Goal: Transaction & Acquisition: Purchase product/service

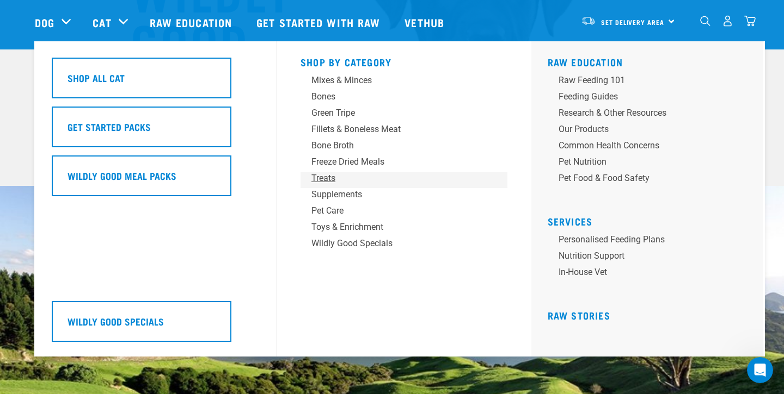
scroll to position [195, 0]
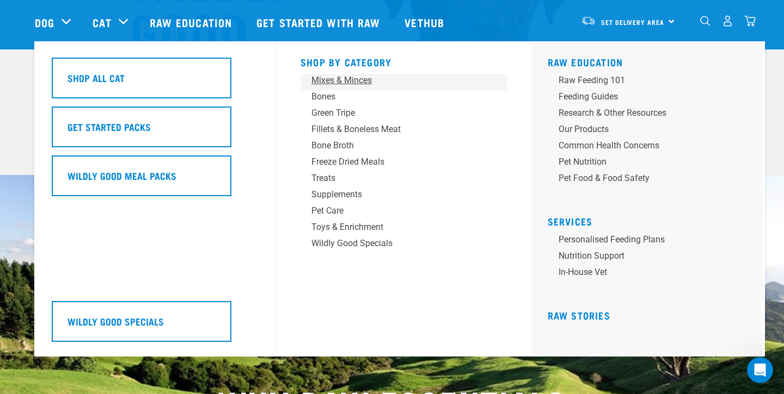
click at [337, 84] on div "Mixes & Minces" at bounding box center [396, 80] width 170 height 13
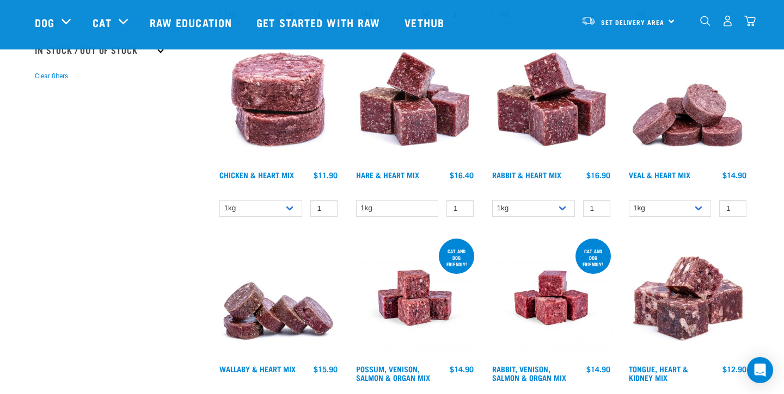
scroll to position [312, 0]
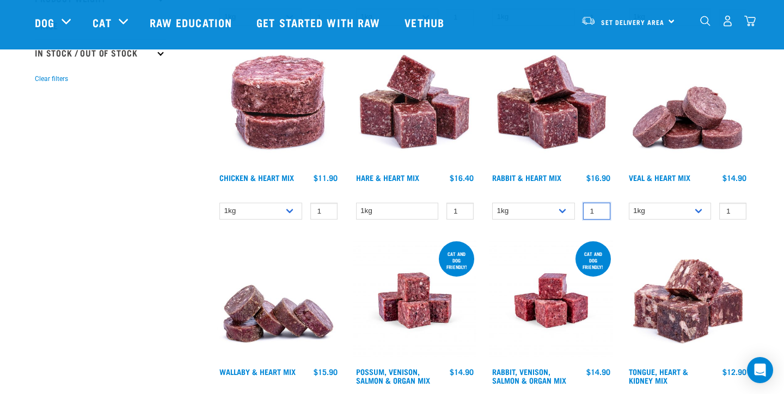
click at [590, 212] on input "1" at bounding box center [596, 211] width 27 height 17
click at [542, 137] on img at bounding box center [551, 107] width 124 height 124
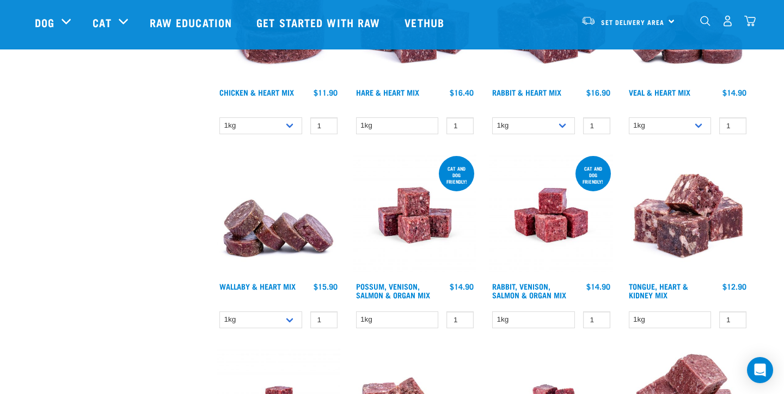
scroll to position [418, 0]
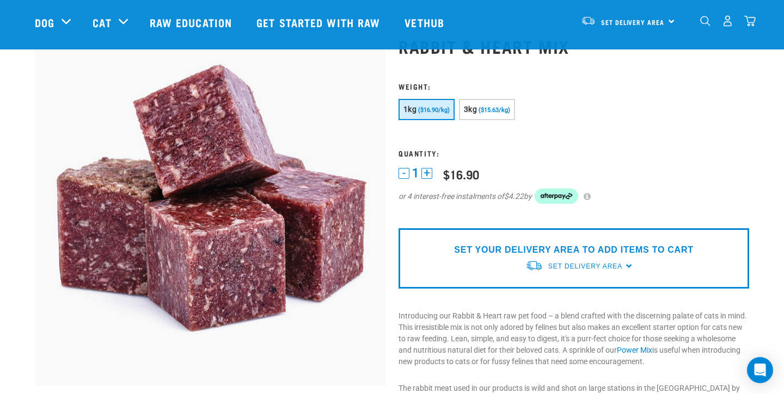
scroll to position [49, 0]
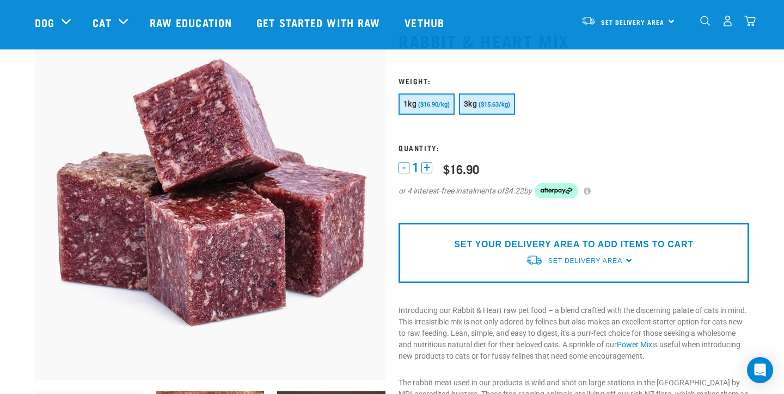
click at [496, 112] on button "3kg ($15.63/kg)" at bounding box center [487, 104] width 56 height 21
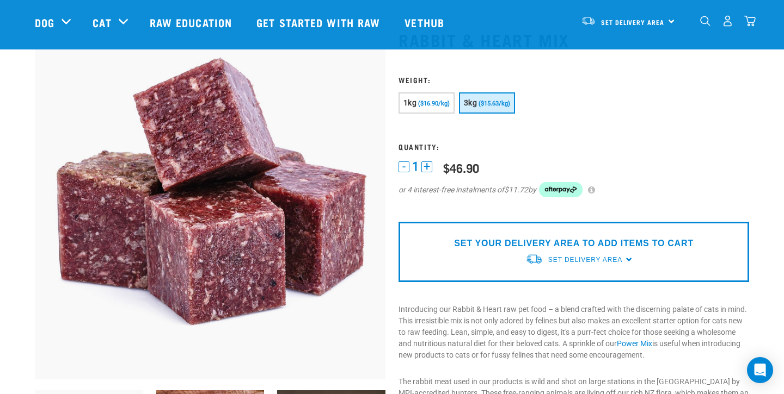
scroll to position [53, 0]
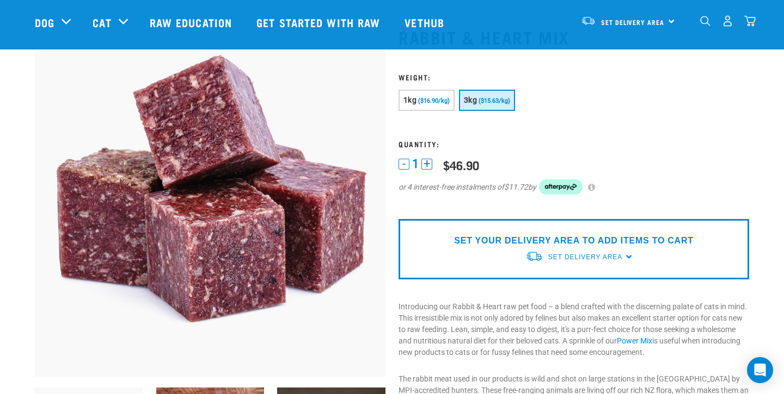
click at [625, 259] on div "SET YOUR DELIVERY AREA TO ADD ITEMS TO CART Set Delivery Area North Island Sout…" at bounding box center [573, 249] width 350 height 60
click at [619, 257] on span "Set Delivery Area" at bounding box center [585, 258] width 74 height 8
click at [576, 284] on link "[GEOGRAPHIC_DATA]" at bounding box center [579, 283] width 108 height 18
click at [513, 225] on div "SET YOUR DELIVERY AREA TO ADD ITEMS TO CART Set Delivery Area North Island Sout…" at bounding box center [573, 249] width 350 height 60
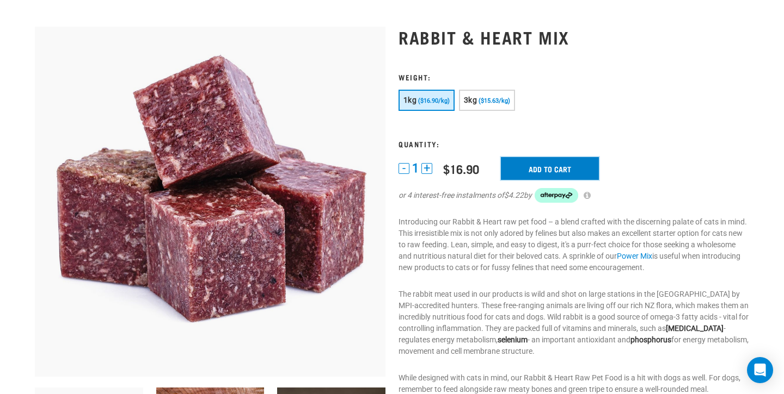
click at [534, 168] on input "Add to cart" at bounding box center [550, 168] width 98 height 23
click at [477, 105] on button "3kg ($15.63/kg)" at bounding box center [487, 100] width 56 height 21
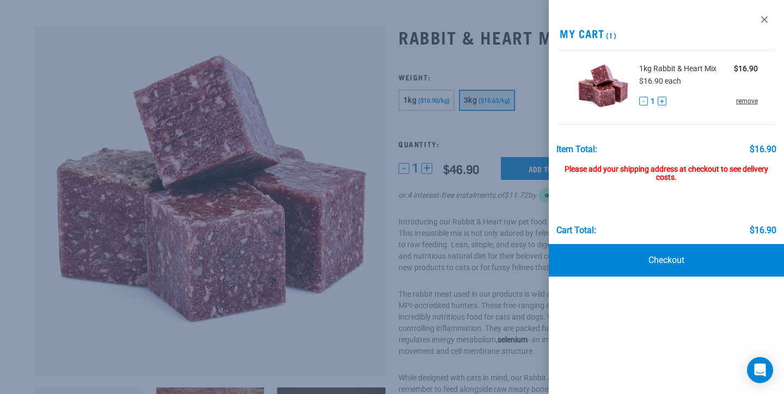
click at [753, 100] on link "remove" at bounding box center [747, 101] width 22 height 10
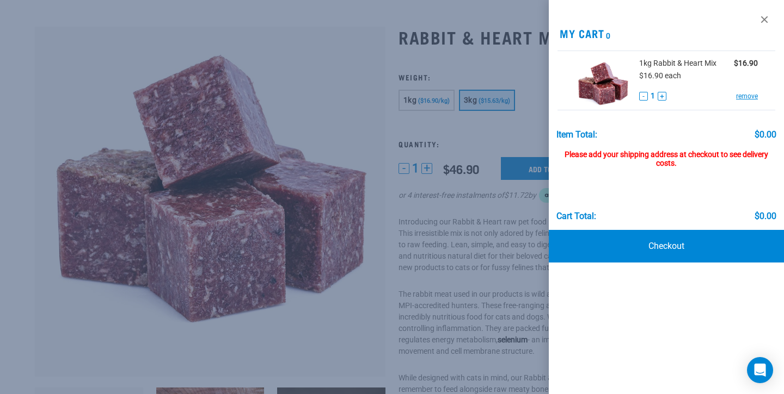
click at [513, 135] on div at bounding box center [392, 197] width 784 height 394
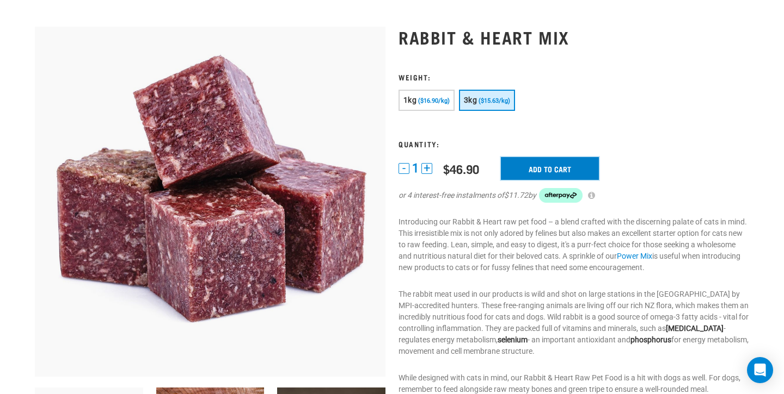
click at [537, 171] on input "Add to cart" at bounding box center [550, 168] width 98 height 23
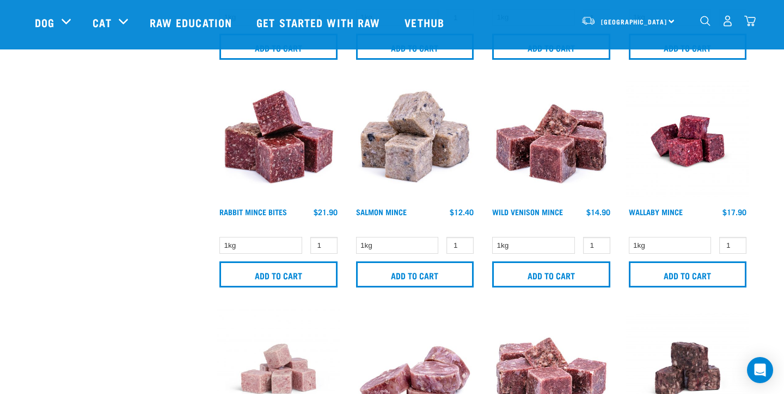
scroll to position [914, 0]
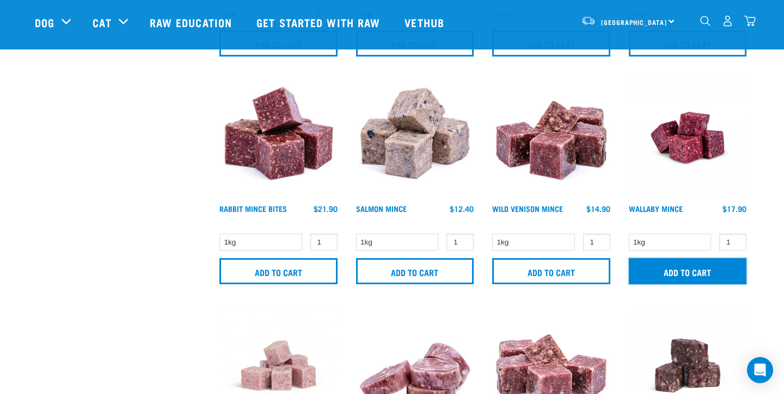
click at [654, 266] on input "Add to cart" at bounding box center [687, 271] width 118 height 26
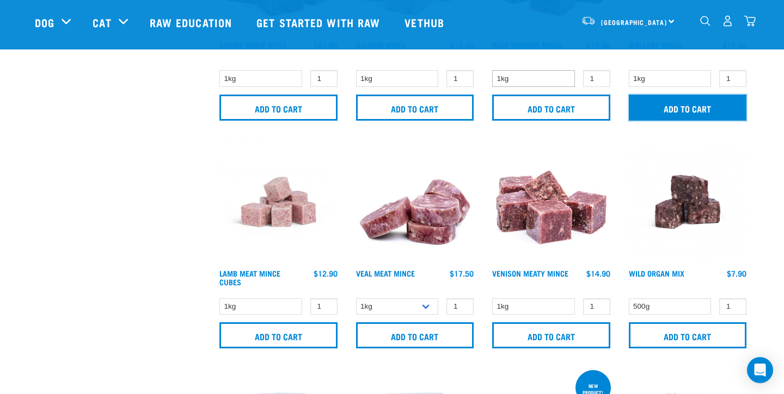
scroll to position [1078, 0]
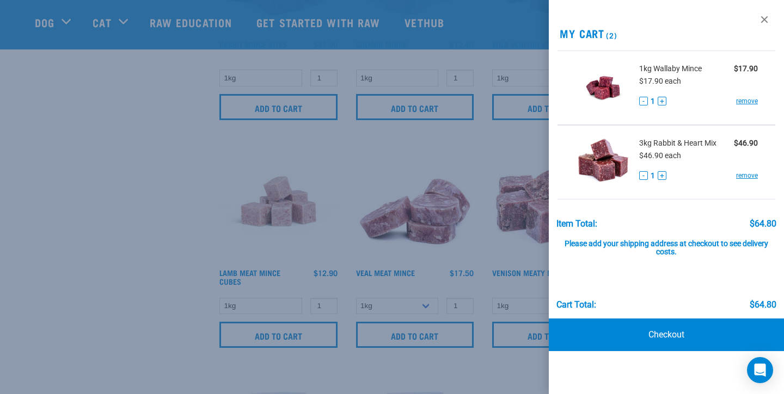
click at [465, 266] on div at bounding box center [392, 197] width 784 height 394
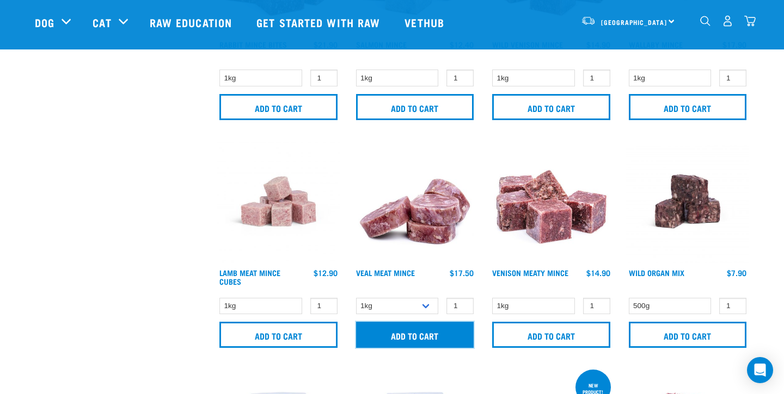
click at [442, 337] on input "Add to cart" at bounding box center [415, 335] width 118 height 26
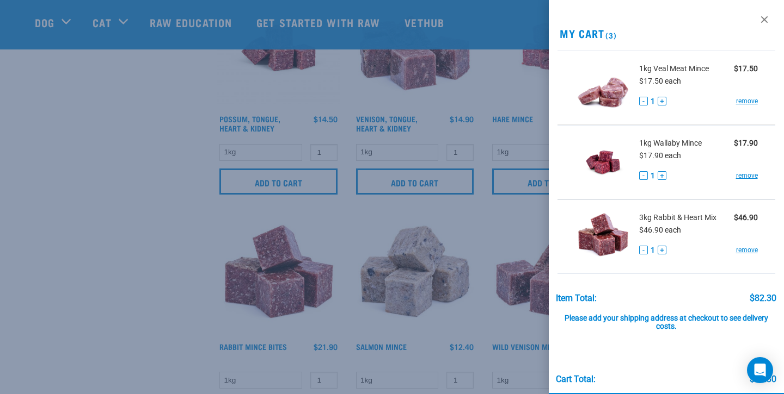
scroll to position [722, 0]
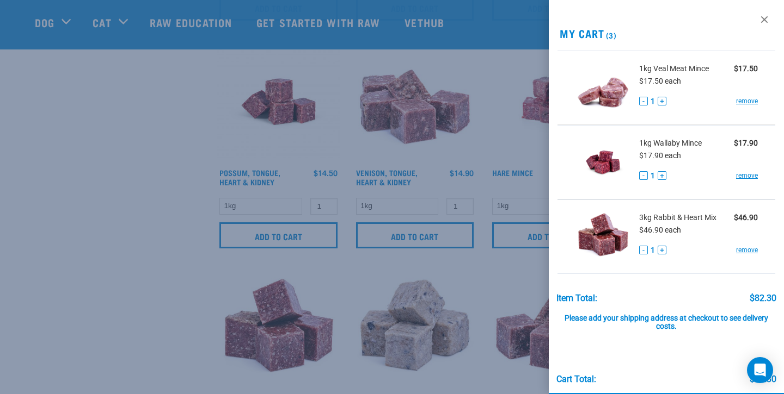
click at [181, 284] on div at bounding box center [392, 197] width 784 height 394
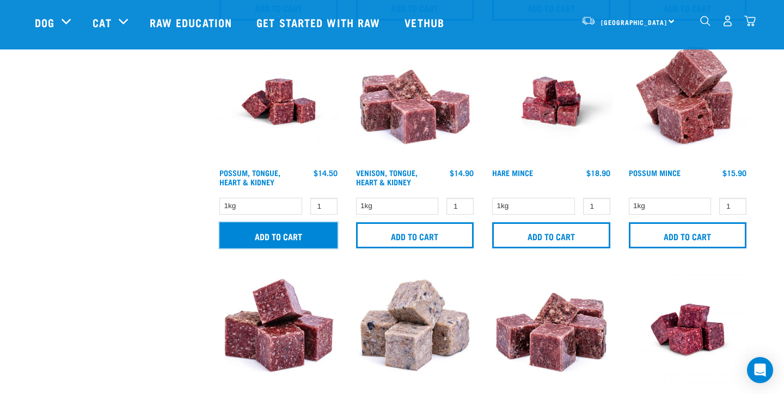
click at [292, 239] on input "Add to cart" at bounding box center [278, 236] width 118 height 26
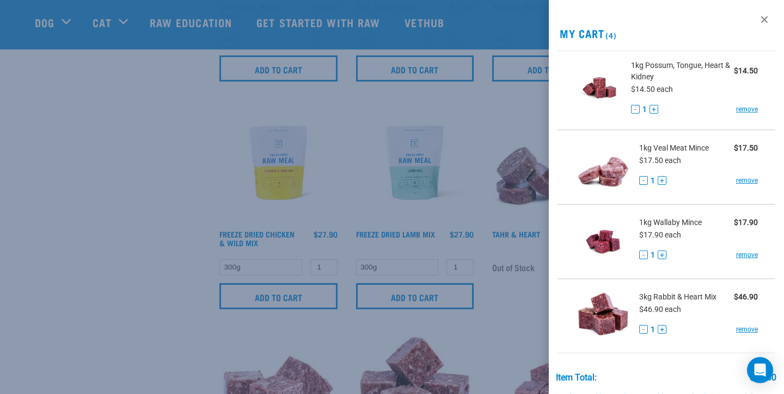
scroll to position [1347, 0]
click at [166, 300] on div at bounding box center [392, 197] width 784 height 394
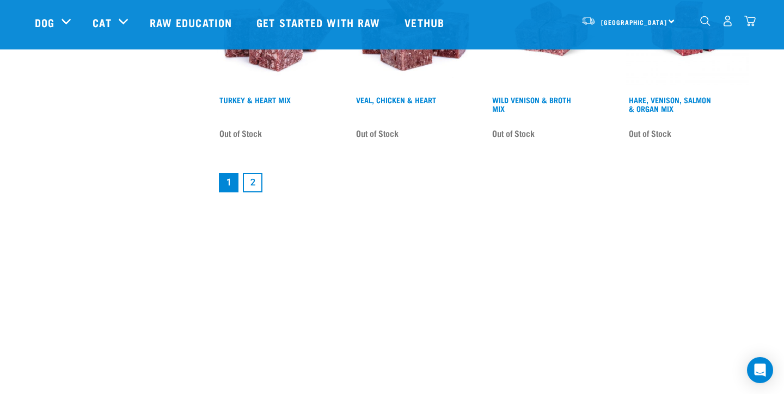
scroll to position [1708, 0]
click at [255, 181] on link "2" at bounding box center [253, 182] width 20 height 20
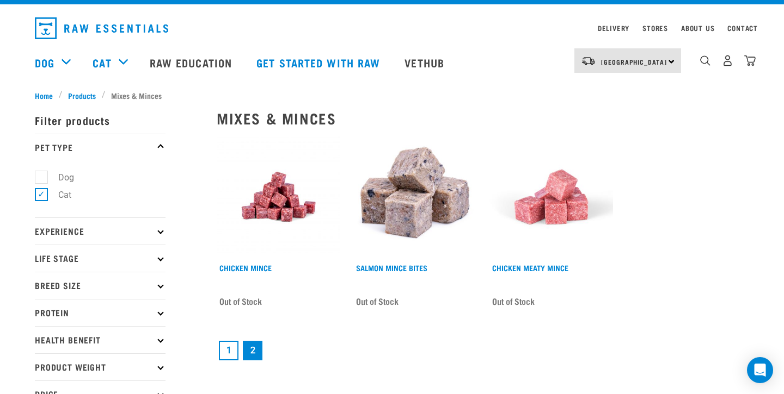
scroll to position [23, 0]
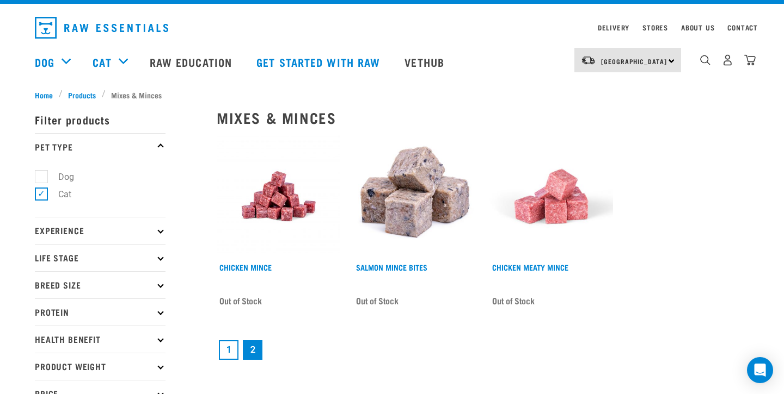
click at [229, 355] on link "1" at bounding box center [229, 351] width 20 height 20
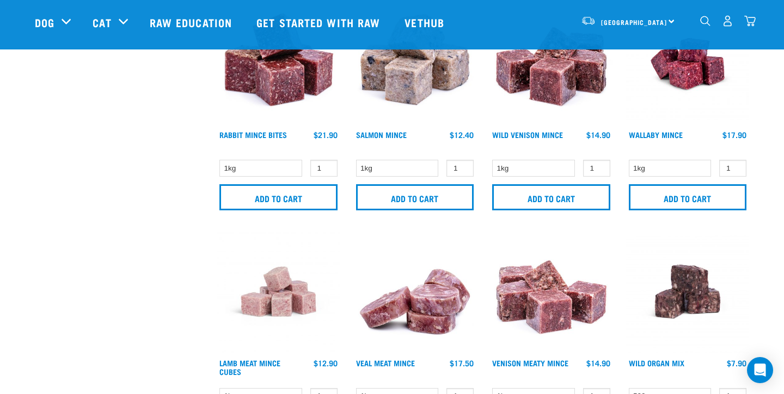
scroll to position [1036, 0]
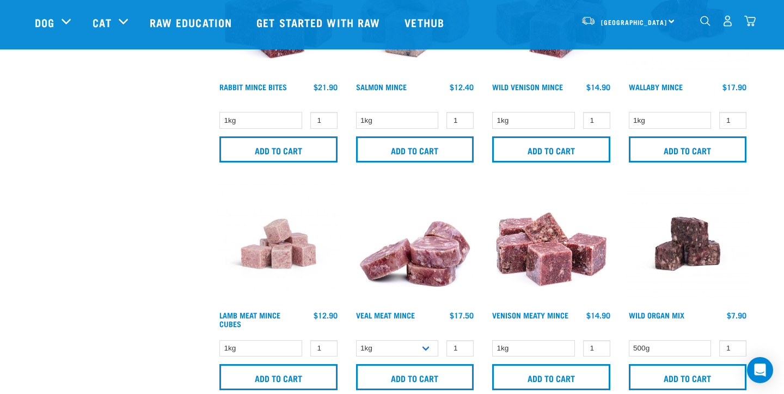
click at [436, 270] on img at bounding box center [415, 244] width 124 height 124
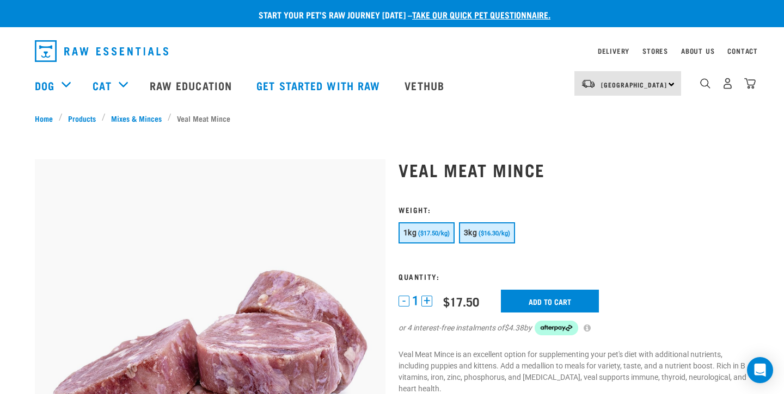
click at [489, 229] on button "3kg ($16.30/kg)" at bounding box center [487, 233] width 56 height 21
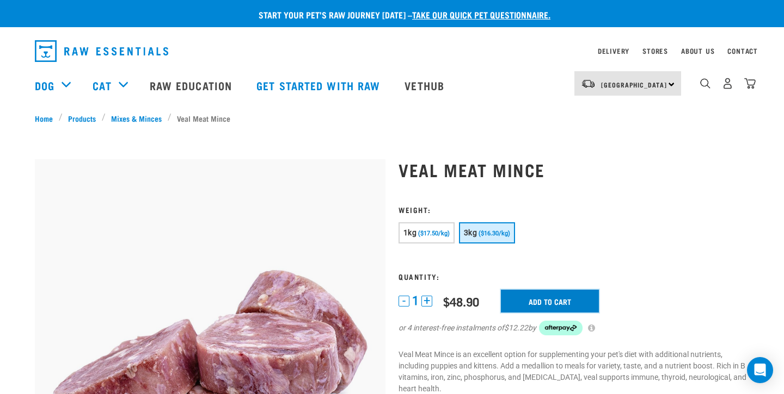
click at [541, 303] on input "Add to cart" at bounding box center [550, 301] width 98 height 23
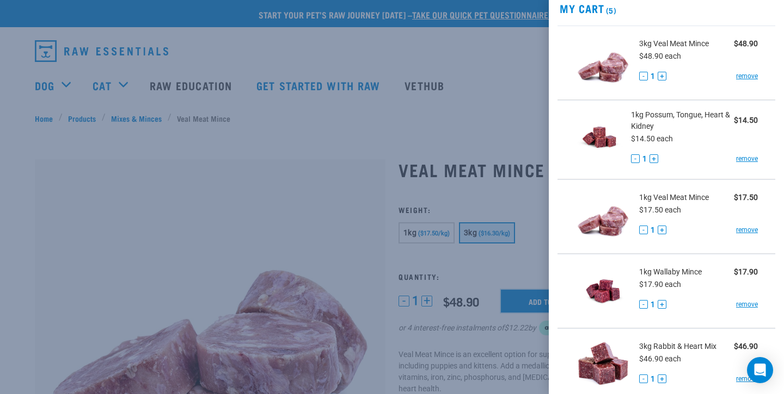
scroll to position [26, 0]
click at [749, 230] on link "remove" at bounding box center [747, 230] width 22 height 10
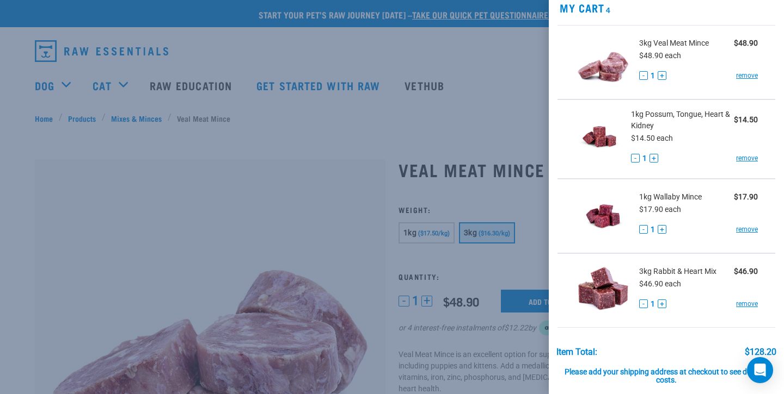
click at [660, 229] on button "+" at bounding box center [661, 229] width 9 height 9
click at [651, 159] on button "+" at bounding box center [653, 158] width 9 height 9
click at [349, 208] on div at bounding box center [392, 197] width 784 height 394
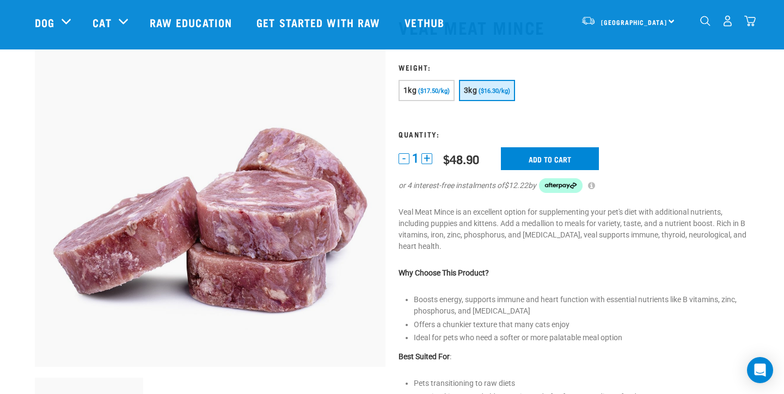
scroll to position [66, 0]
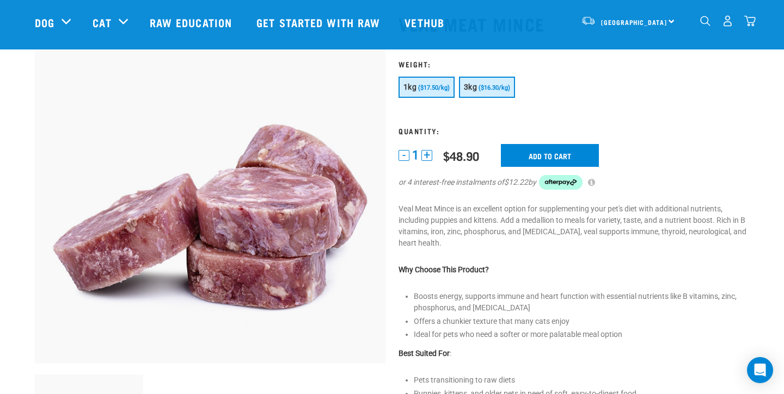
click at [442, 89] on span "($17.50/kg)" at bounding box center [434, 87] width 32 height 7
click at [548, 152] on input "Add to cart" at bounding box center [550, 155] width 98 height 23
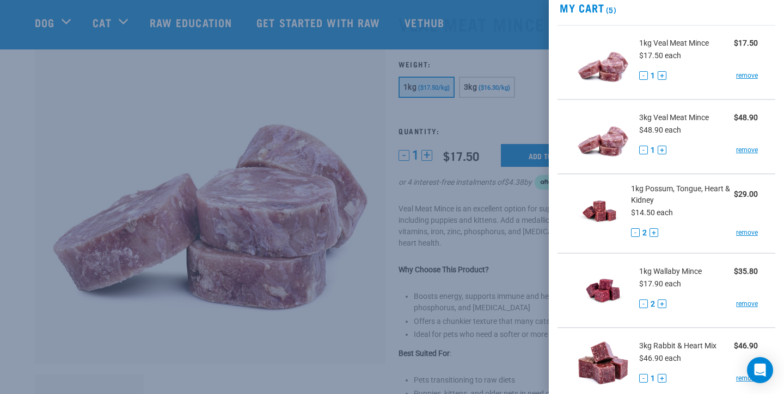
click at [125, 36] on div at bounding box center [392, 197] width 784 height 394
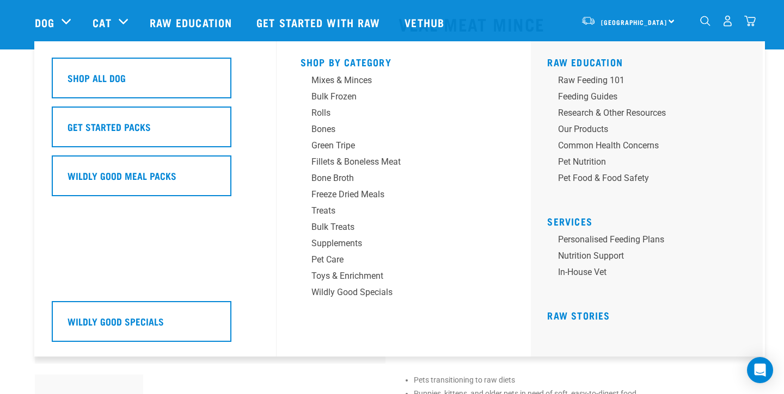
click at [59, 21] on div "Dog" at bounding box center [58, 23] width 47 height 44
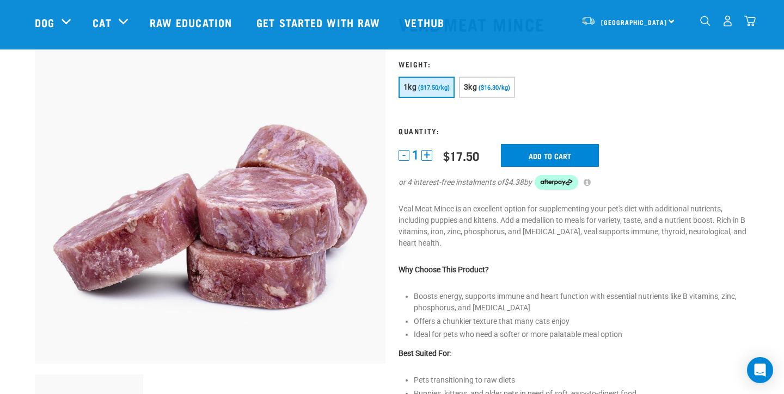
click at [708, 21] on img "dropdown navigation" at bounding box center [705, 21] width 10 height 10
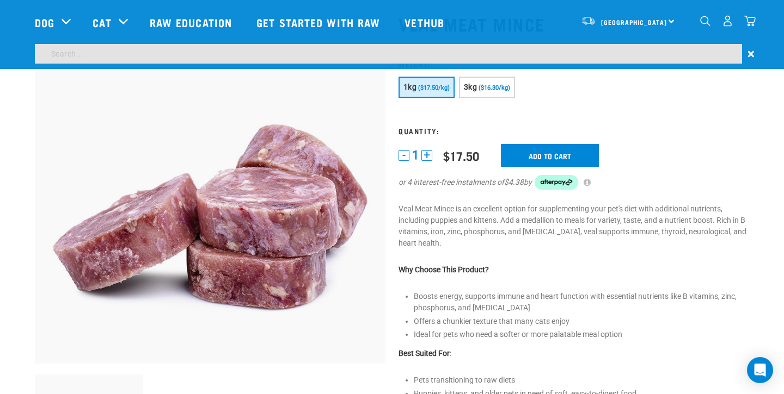
click at [595, 57] on input "search" at bounding box center [388, 54] width 707 height 20
type input "goat"
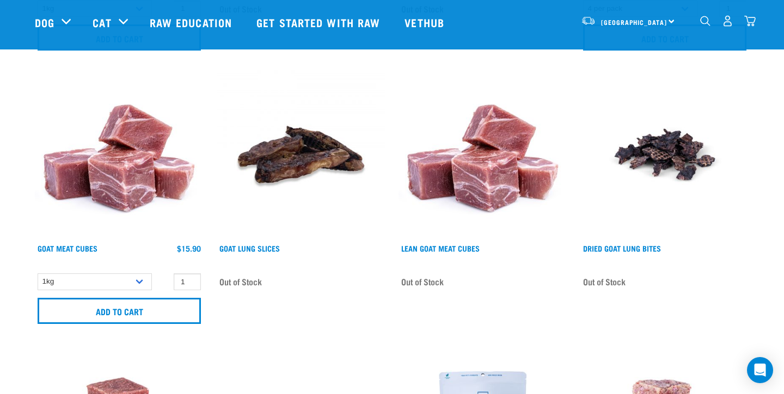
scroll to position [643, 0]
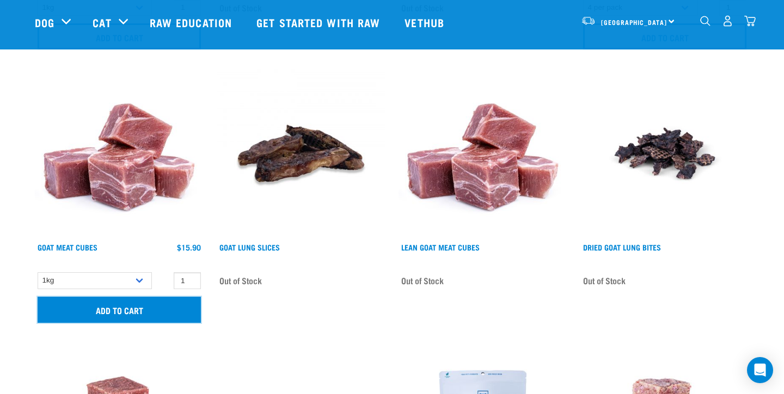
click at [169, 309] on input "Add to cart" at bounding box center [119, 310] width 163 height 26
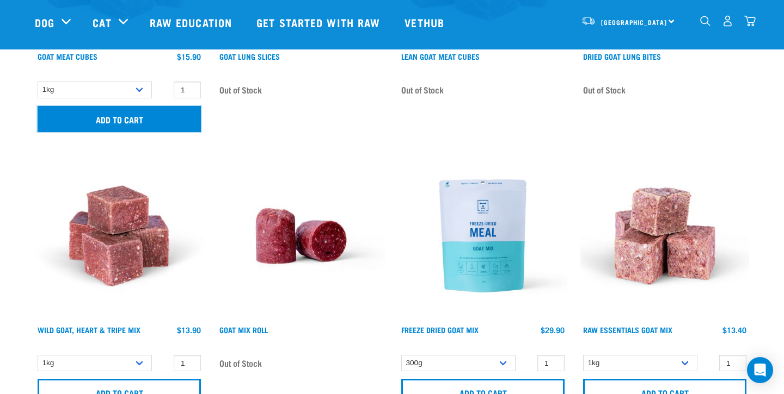
scroll to position [846, 0]
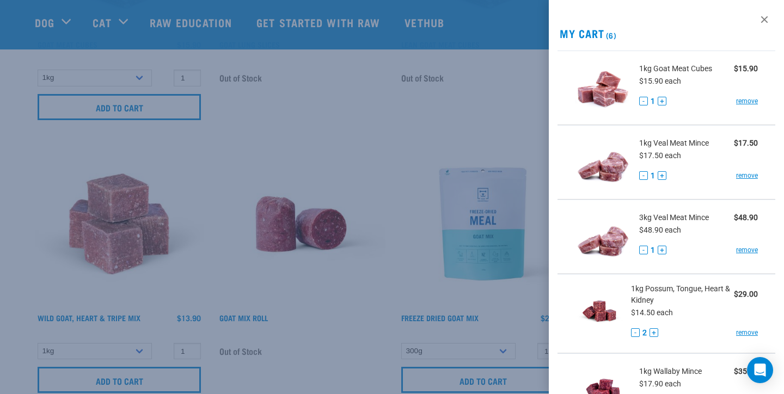
click at [189, 276] on div at bounding box center [392, 197] width 784 height 394
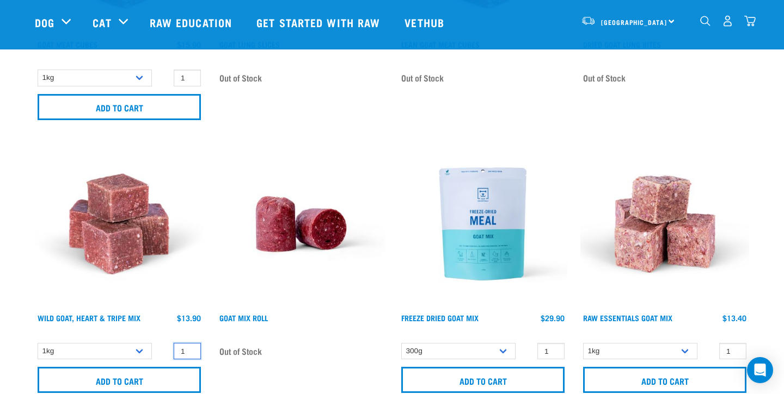
click at [187, 355] on input "1" at bounding box center [187, 351] width 27 height 17
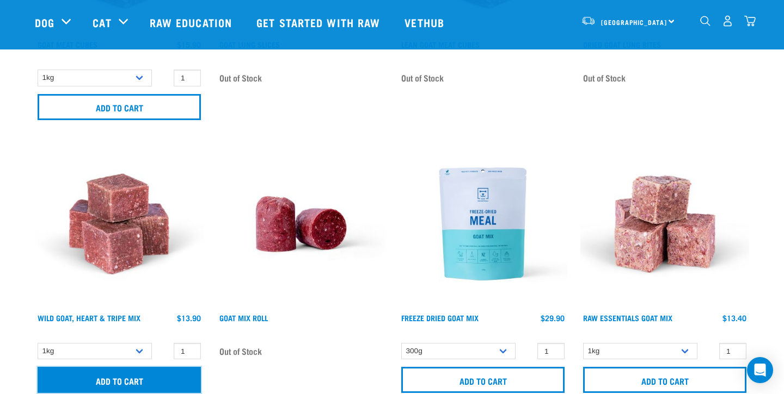
click at [177, 372] on input "Add to cart" at bounding box center [119, 380] width 163 height 26
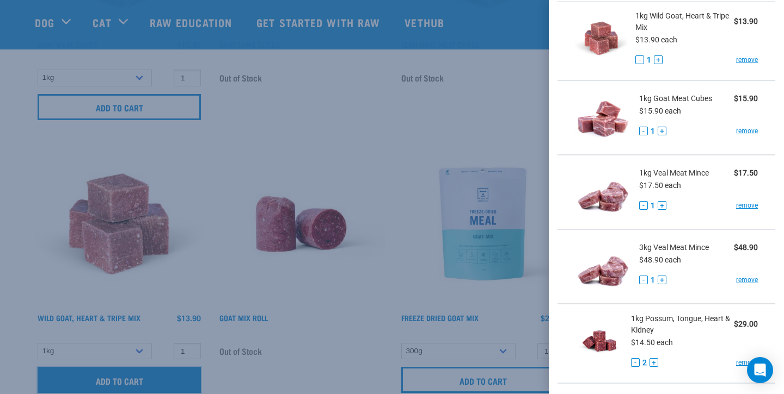
scroll to position [51, 0]
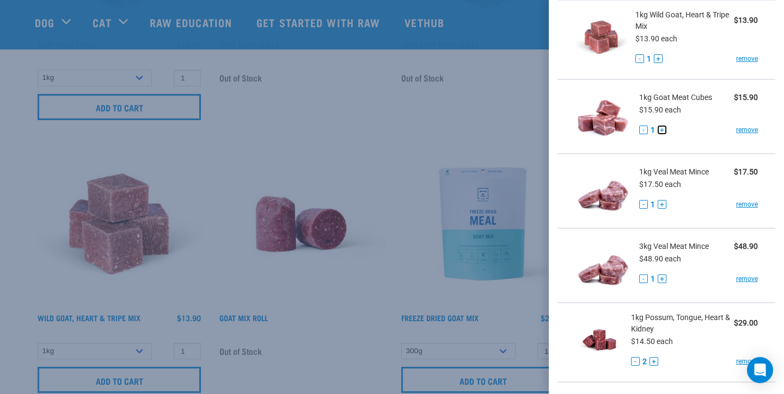
click at [659, 130] on button "+" at bounding box center [661, 130] width 9 height 9
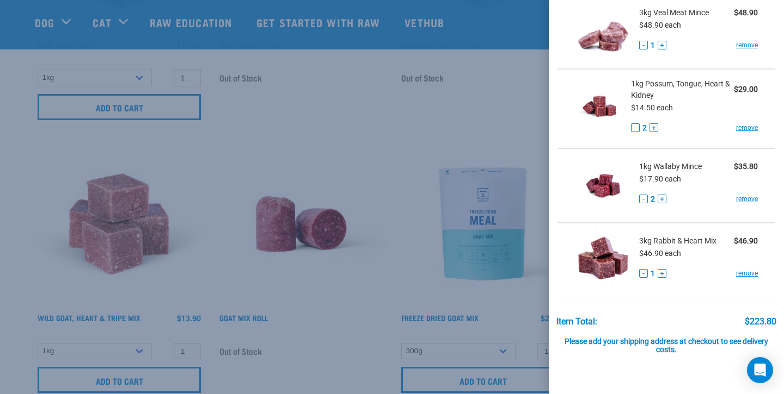
scroll to position [353, 0]
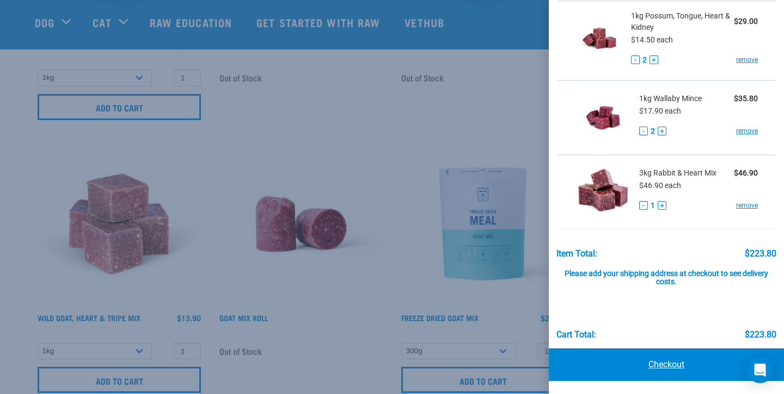
click at [657, 366] on link "Checkout" at bounding box center [665, 365] width 235 height 33
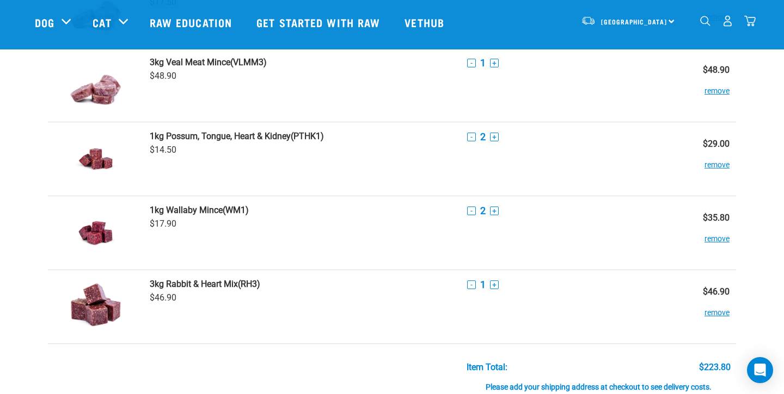
scroll to position [266, 0]
click at [472, 137] on button "-" at bounding box center [471, 137] width 9 height 9
click at [471, 209] on button "-" at bounding box center [471, 211] width 9 height 9
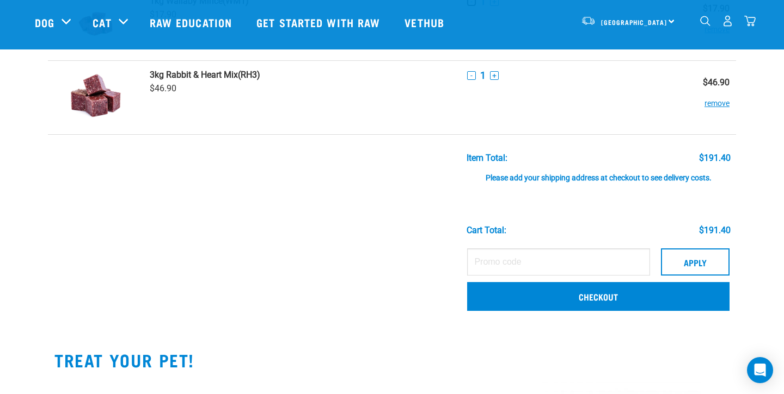
scroll to position [477, 0]
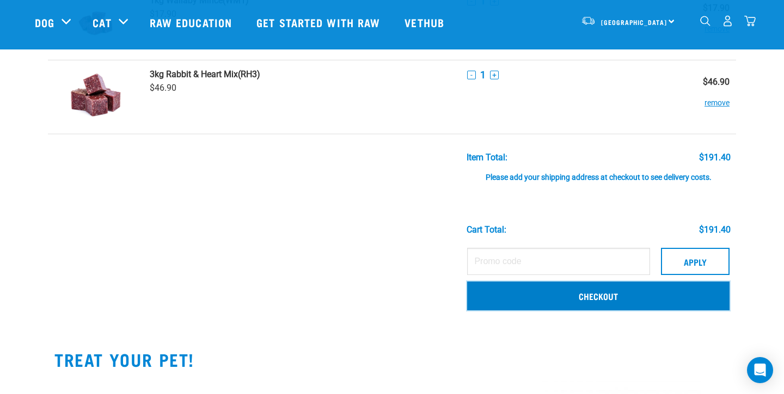
click at [557, 299] on link "Checkout" at bounding box center [598, 296] width 262 height 28
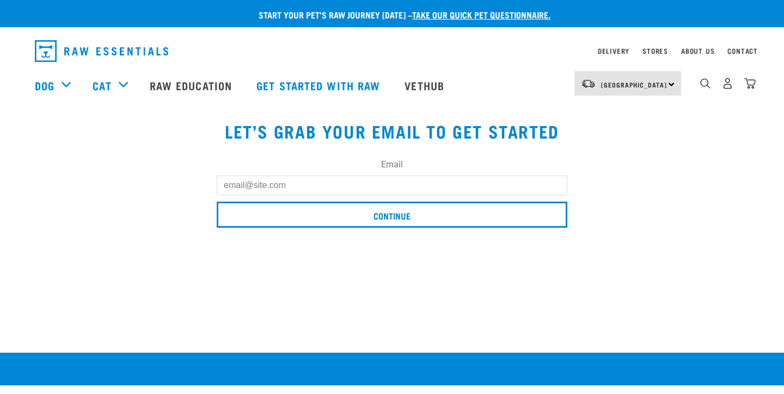
click at [356, 181] on input "Email" at bounding box center [392, 186] width 350 height 20
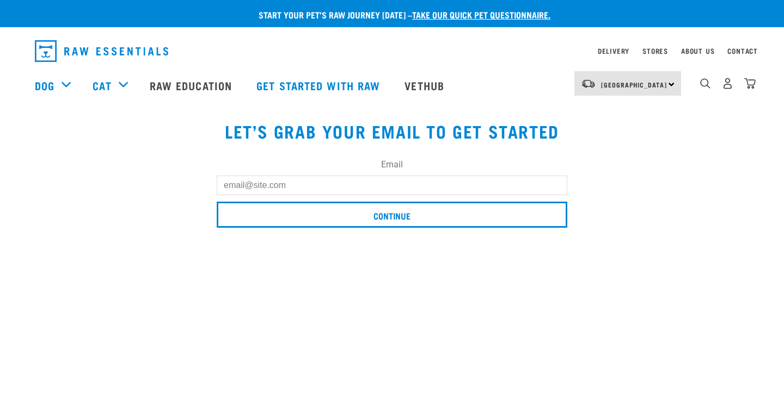
type input "[EMAIL_ADDRESS][DOMAIN_NAME]"
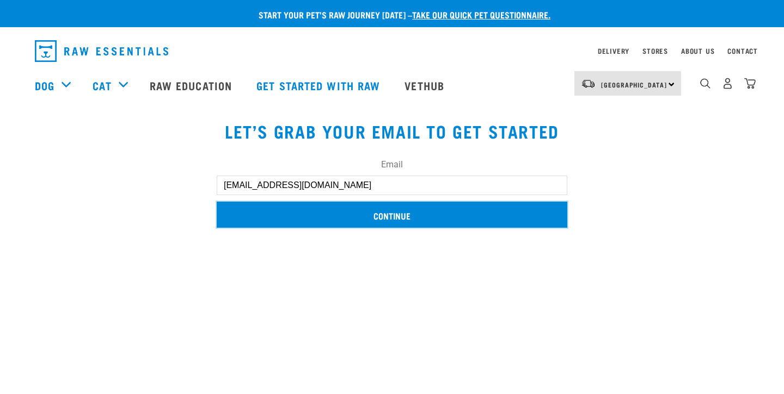
click at [338, 216] on input "Continue" at bounding box center [392, 215] width 350 height 26
click at [353, 218] on input "Continue" at bounding box center [392, 215] width 350 height 26
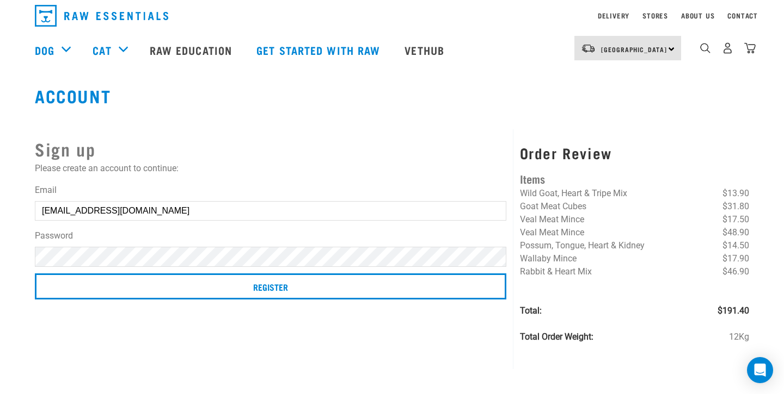
scroll to position [38, 0]
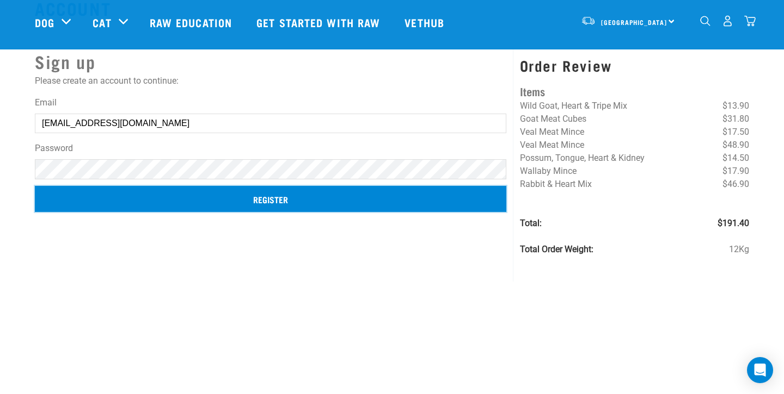
click at [487, 200] on input "Register" at bounding box center [270, 199] width 471 height 26
click at [451, 204] on input "Register" at bounding box center [270, 199] width 471 height 26
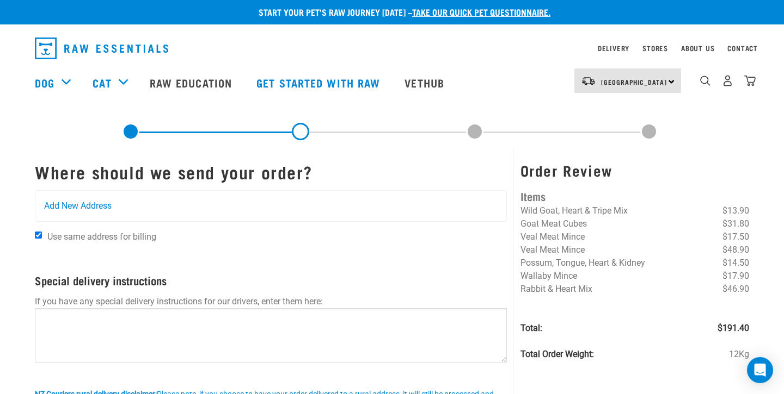
scroll to position [2, 0]
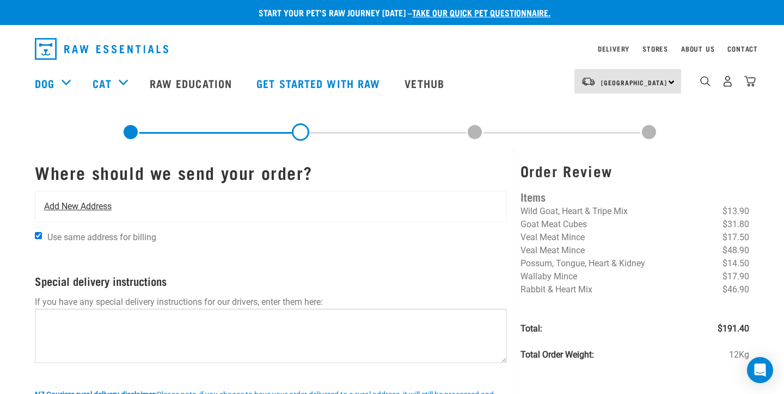
click at [214, 208] on div "Add New Address" at bounding box center [270, 207] width 471 height 30
click at [57, 211] on span "Add New Address" at bounding box center [77, 206] width 67 height 13
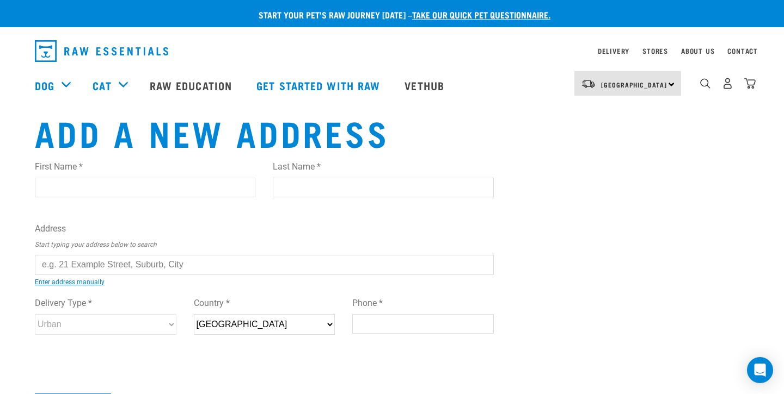
click at [86, 183] on input "First Name *" at bounding box center [145, 188] width 220 height 20
type input "rose"
type input "dean"
type input "258B Orapiu Road"
type input "Waiheke Island"
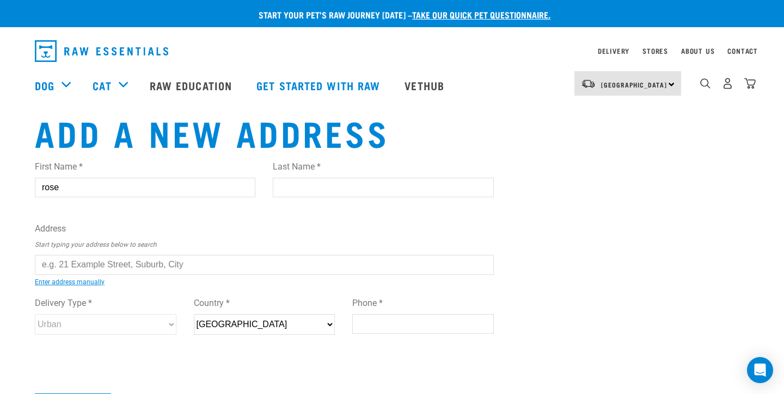
type input "1971"
type input "02102910849"
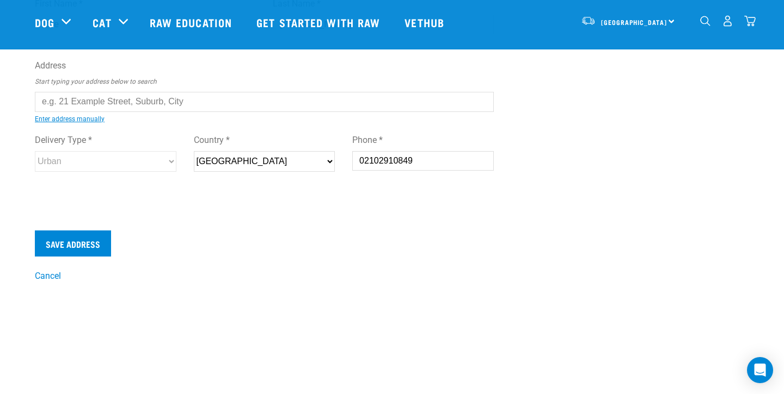
scroll to position [91, 0]
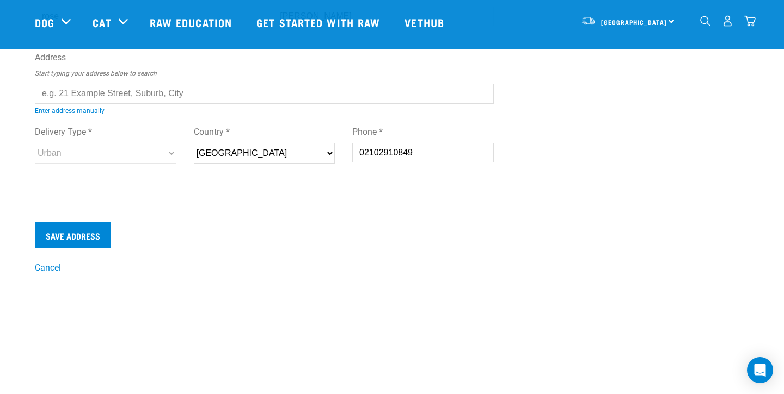
click at [126, 91] on input "text" at bounding box center [264, 94] width 459 height 20
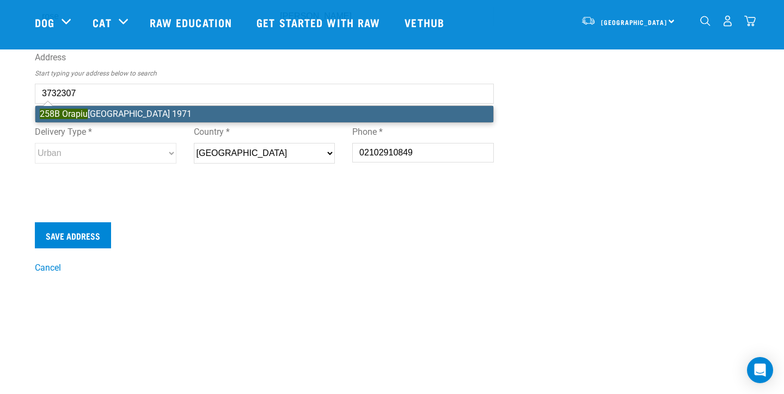
click at [188, 116] on div "First Name * rose Last Name * dean Address Start typing your address below to s…" at bounding box center [264, 86] width 459 height 213
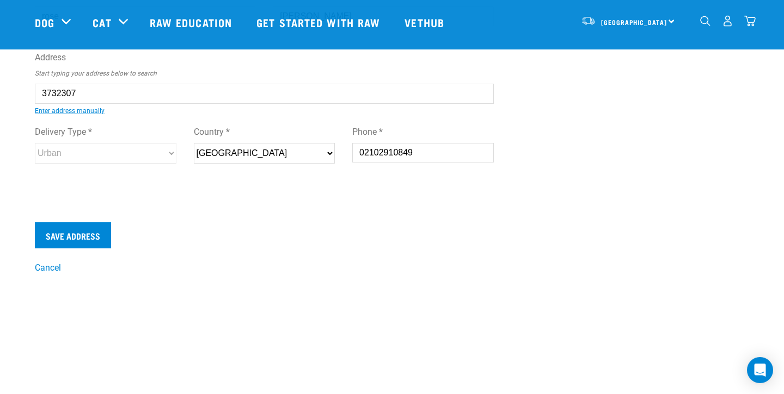
type input "258B Orapiu Road, RD 1, Waiheke Island 1971"
type input "RD 1"
type input "Waiheke Island"
type input "Auckland"
select select "AUK"
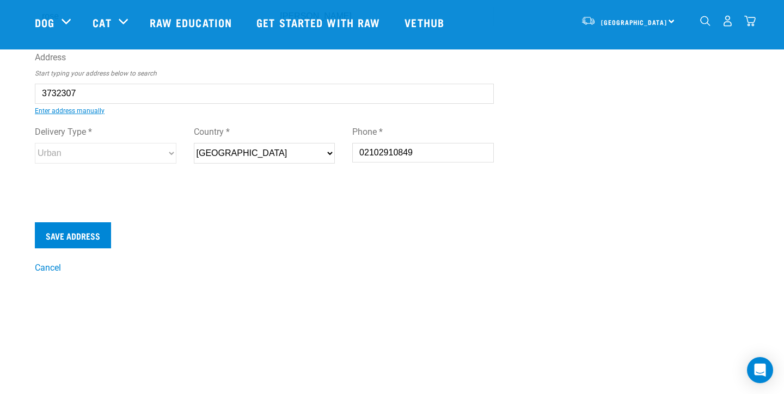
select select "Rural"
type input "258B Orapiu Road, RD 1, Waiheke Island 1971"
click at [76, 246] on input "Save Address" at bounding box center [73, 236] width 76 height 26
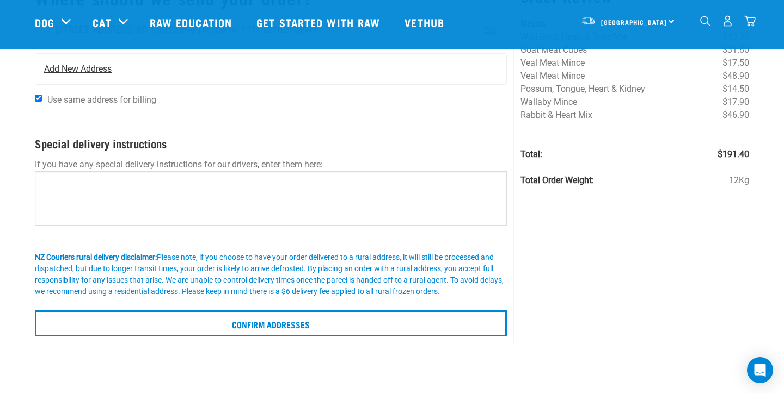
scroll to position [110, 0]
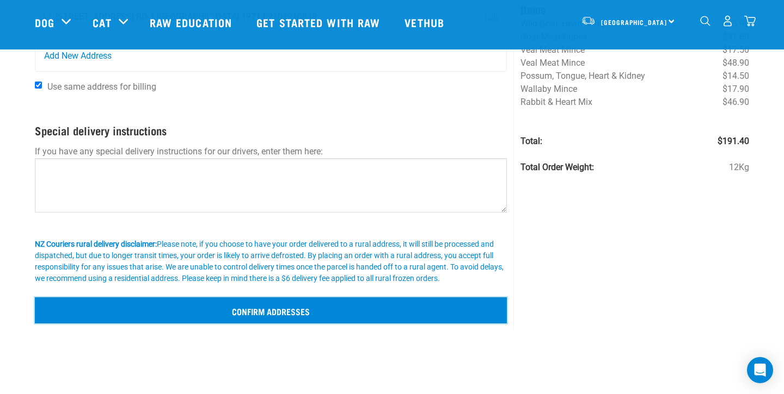
click at [263, 310] on input "Confirm addresses" at bounding box center [271, 311] width 472 height 26
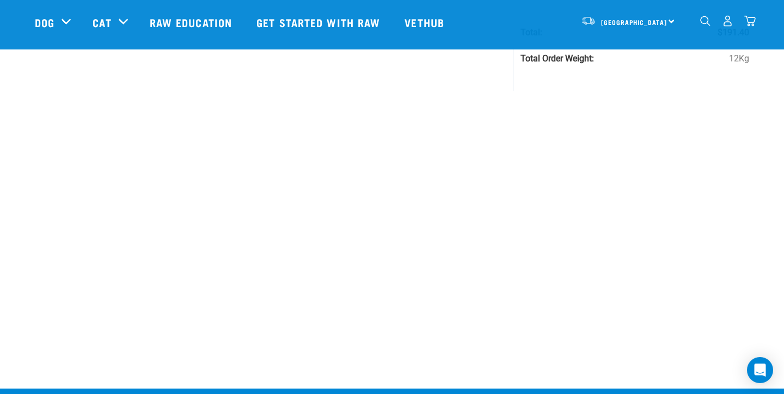
scroll to position [97, 0]
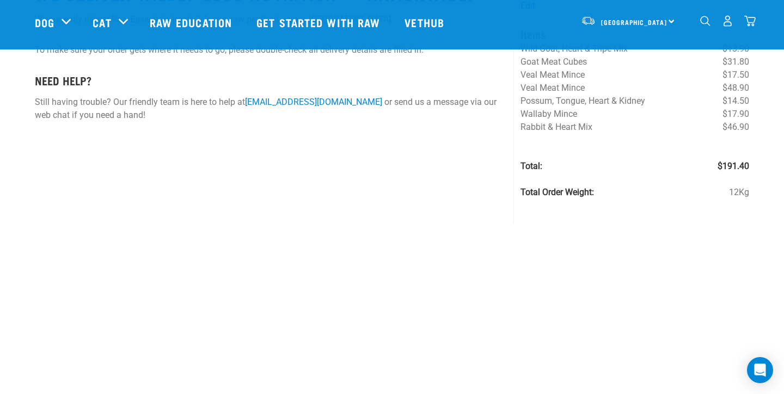
click at [770, 16] on nav "[GEOGRAPHIC_DATA] [GEOGRAPHIC_DATA] [GEOGRAPHIC_DATA] Dog Shop All Dog Rolls Cat" at bounding box center [392, 23] width 784 height 44
click at [755, 19] on div "[GEOGRAPHIC_DATA] [GEOGRAPHIC_DATA] [GEOGRAPHIC_DATA] Dog Shop All Dog Get Star…" at bounding box center [391, 23] width 731 height 44
click at [744, 27] on img "dropdown navigation" at bounding box center [749, 20] width 11 height 11
